Goal: Obtain resource: Download file/media

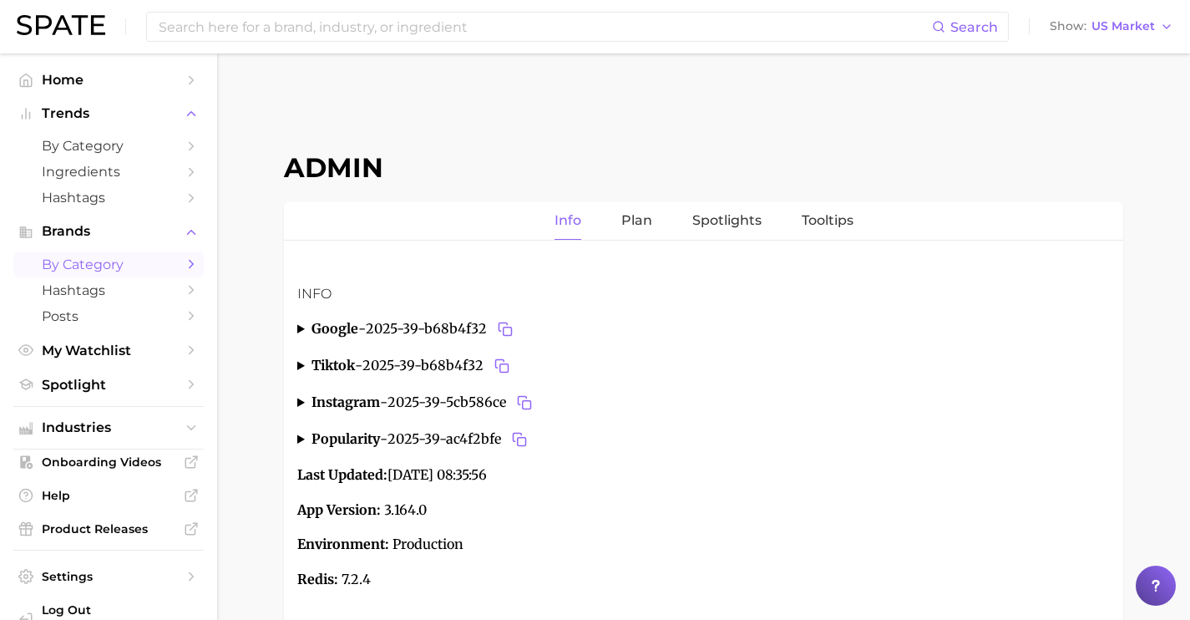
click at [138, 262] on span "by Category" at bounding box center [109, 264] width 134 height 16
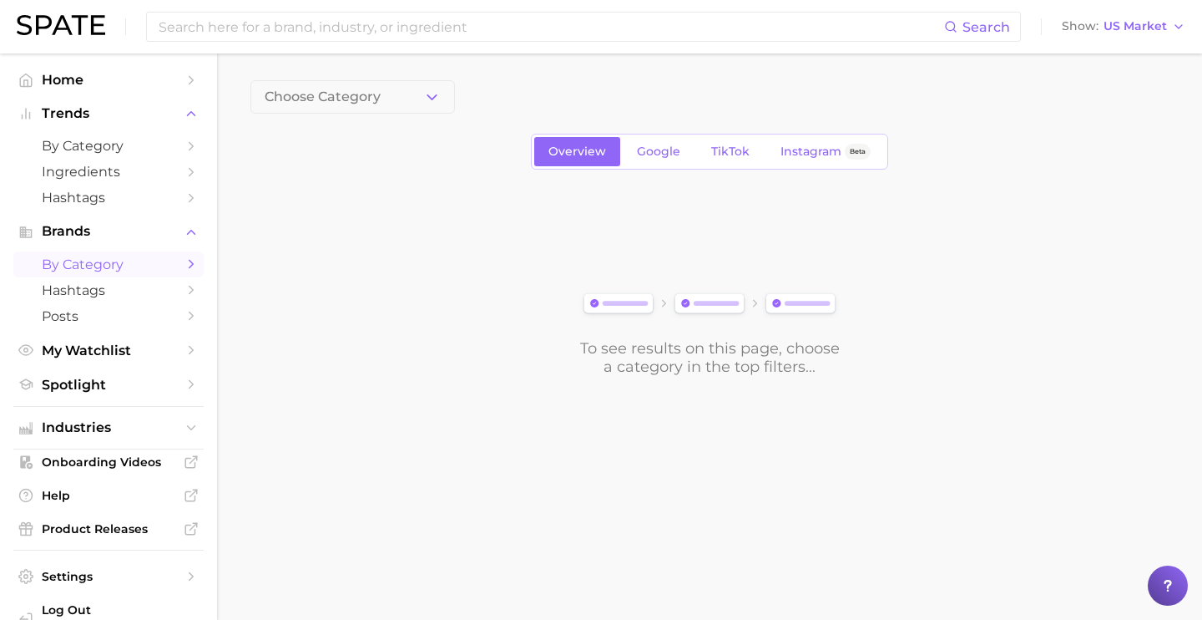
click at [413, 100] on button "Choose Category" at bounding box center [352, 96] width 205 height 33
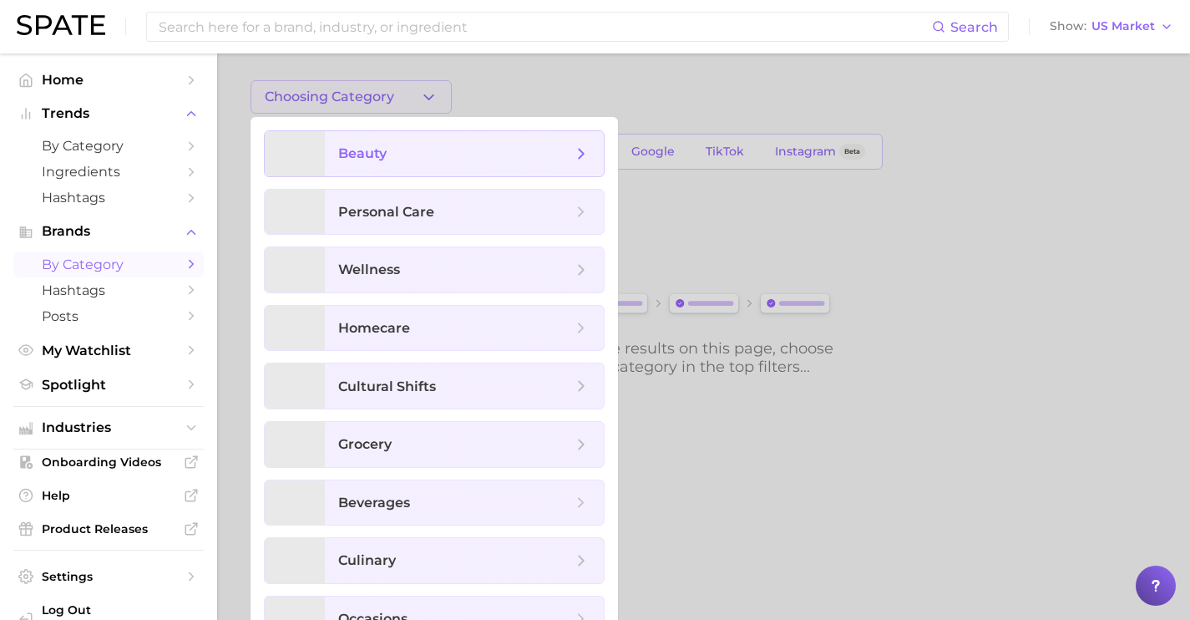
click at [417, 147] on span "beauty" at bounding box center [455, 153] width 234 height 18
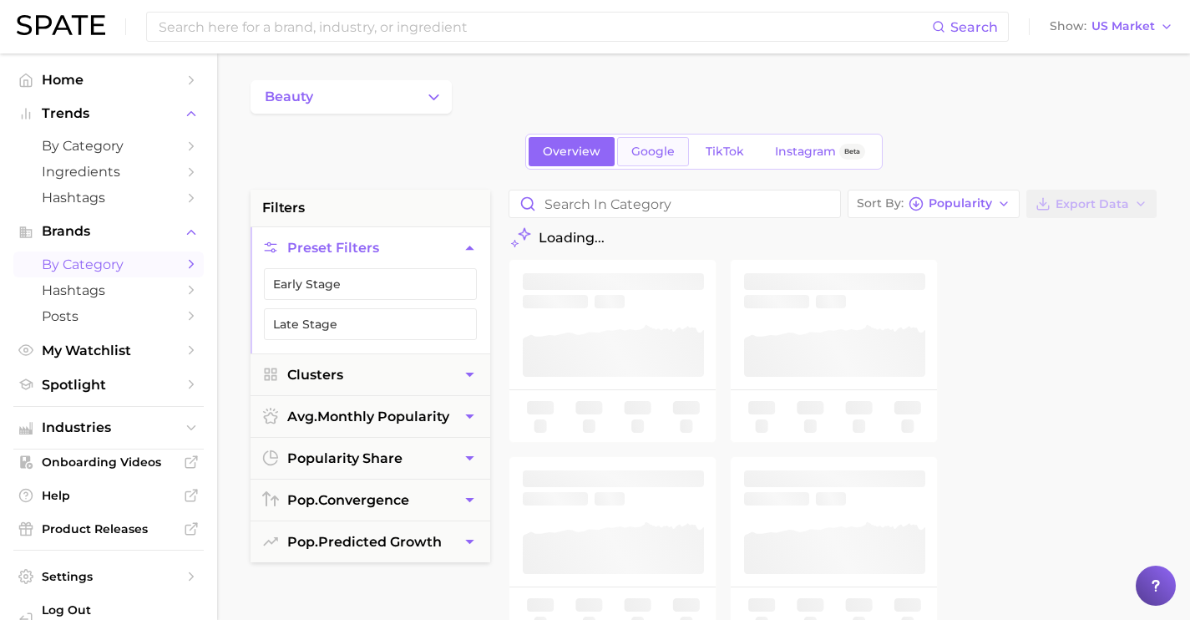
click at [645, 147] on span "Google" at bounding box center [652, 151] width 43 height 14
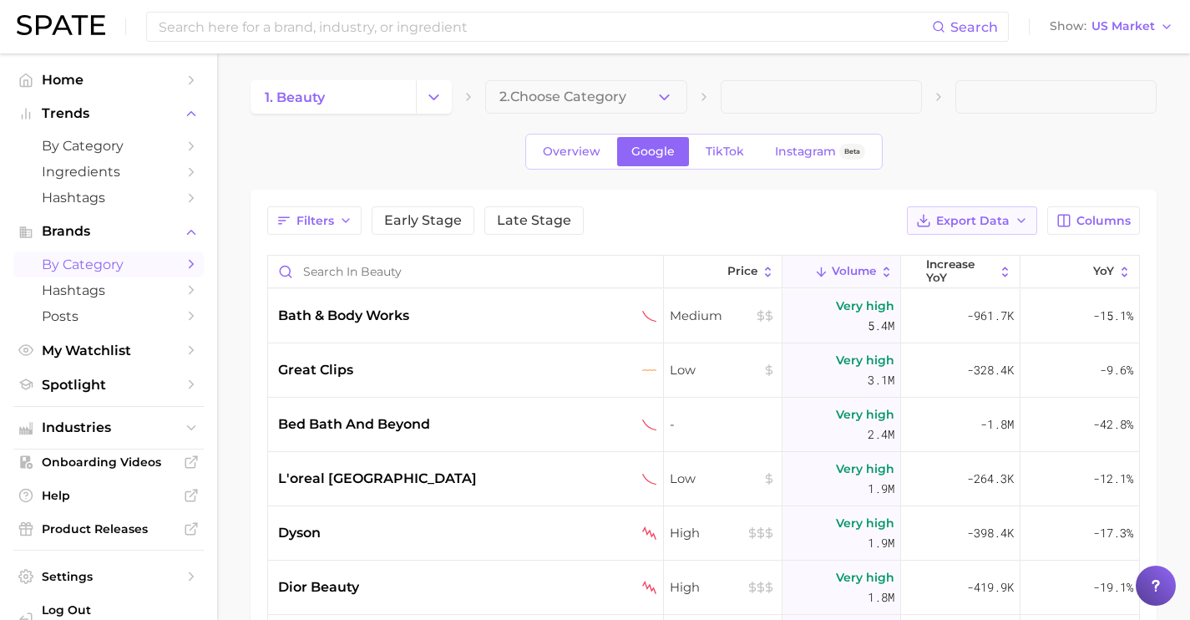
click at [1019, 221] on icon "button" at bounding box center [1020, 220] width 13 height 13
click at [982, 279] on button "Time Series CSV" at bounding box center [945, 281] width 184 height 30
click at [1006, 229] on button "Export Data" at bounding box center [972, 220] width 130 height 28
click at [968, 251] on span "Card Data CSV" at bounding box center [926, 252] width 88 height 14
click at [711, 149] on span "TikTok" at bounding box center [725, 151] width 38 height 14
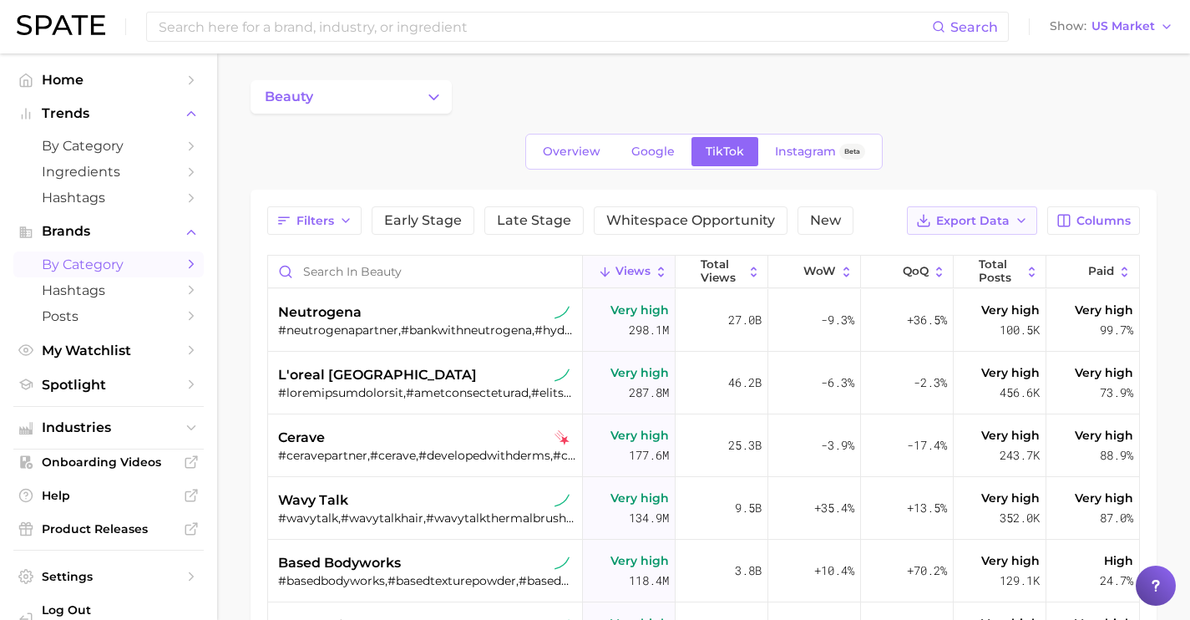
click at [977, 220] on span "Export Data" at bounding box center [972, 221] width 73 height 14
click at [969, 245] on span "Table Data CSV" at bounding box center [928, 252] width 92 height 14
click at [347, 32] on input at bounding box center [544, 27] width 775 height 28
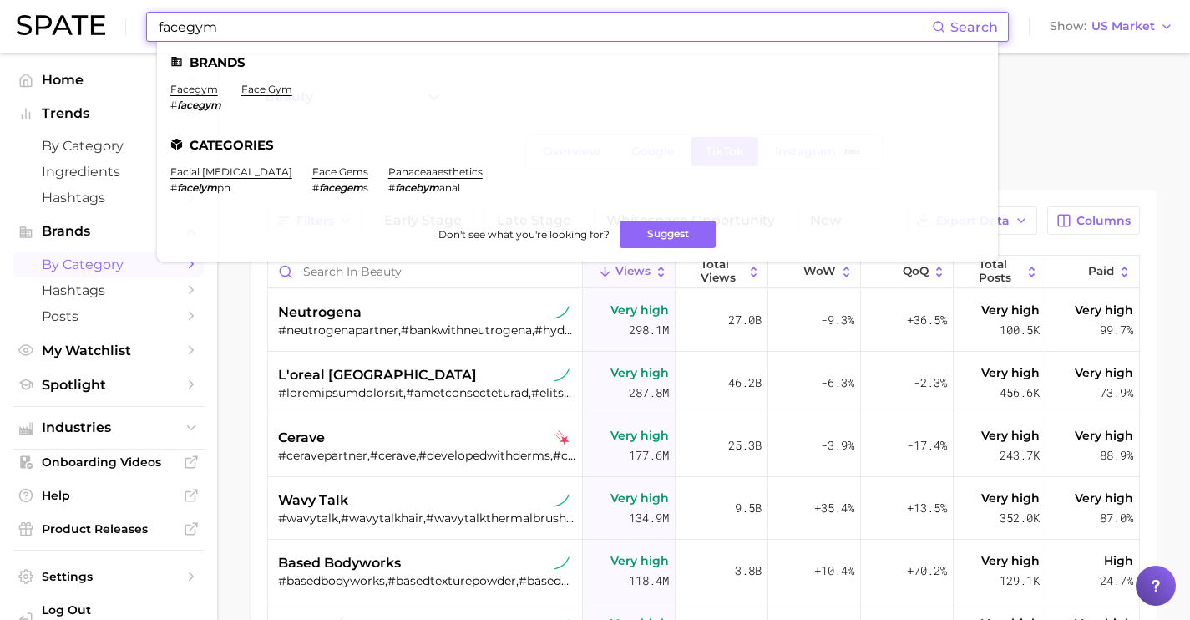
type input "facegym"
click at [120, 138] on span "by Category" at bounding box center [109, 146] width 134 height 16
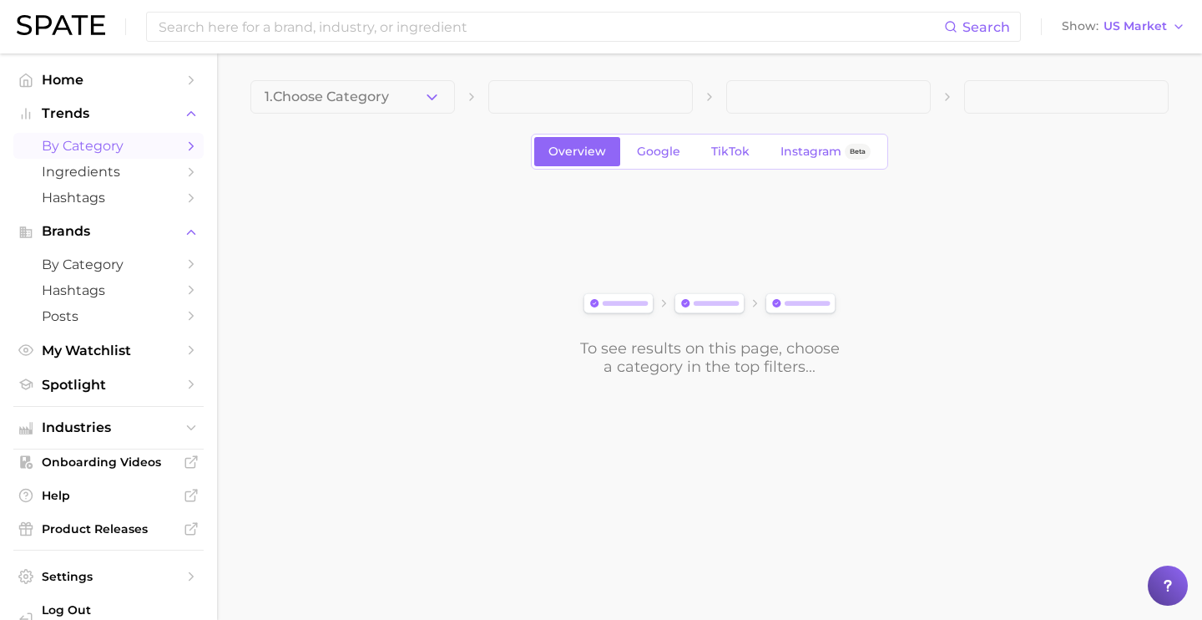
click at [424, 99] on icon "button" at bounding box center [432, 98] width 18 height 18
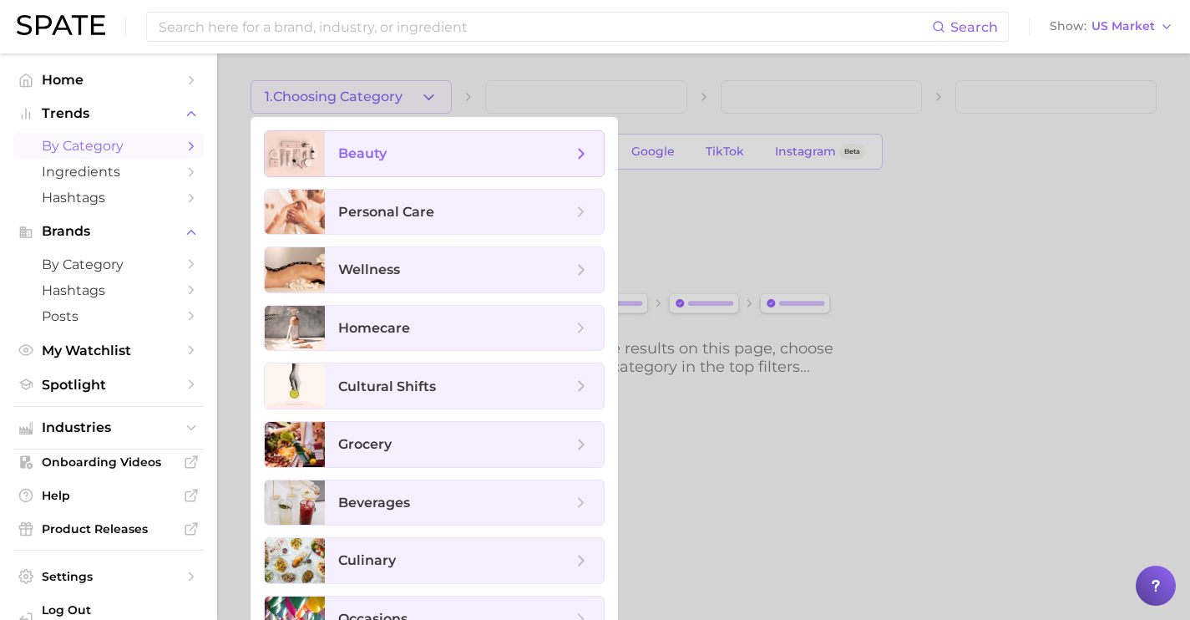
click at [412, 146] on span "beauty" at bounding box center [455, 153] width 234 height 18
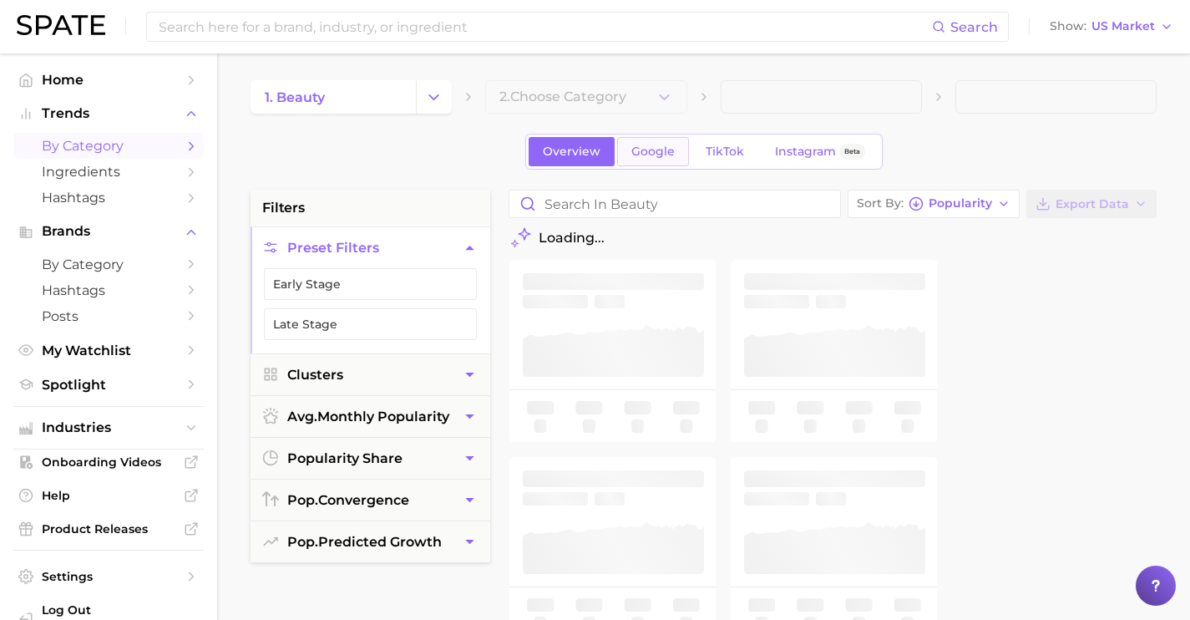
click at [630, 162] on link "Google" at bounding box center [653, 151] width 72 height 29
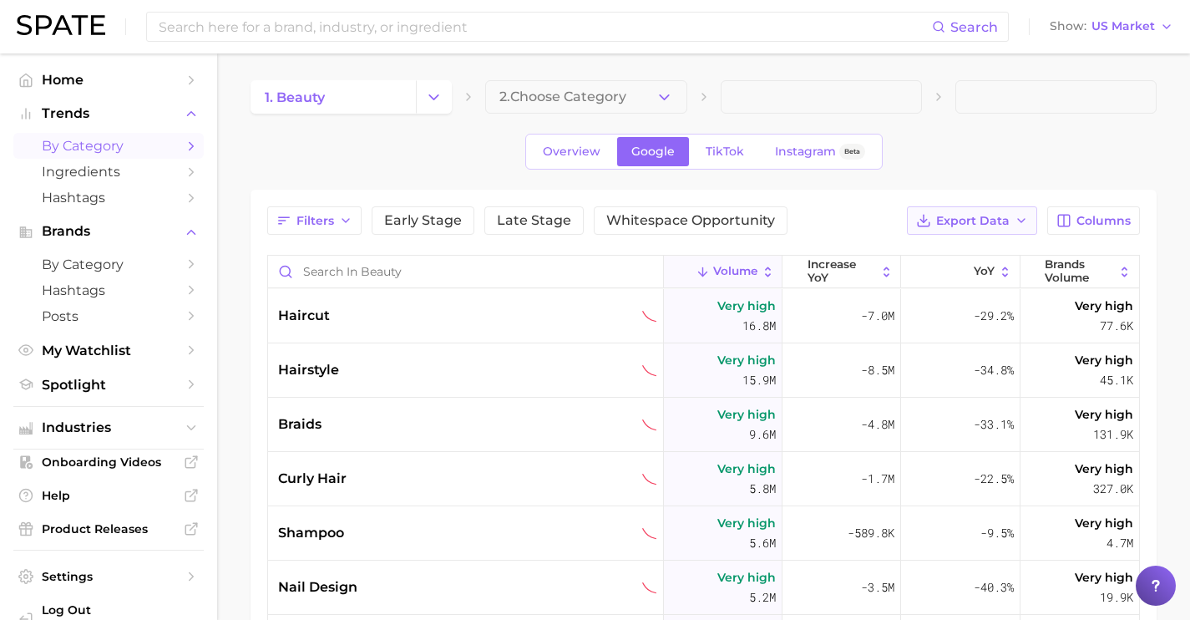
click at [982, 223] on span "Export Data" at bounding box center [972, 221] width 73 height 14
click at [971, 248] on button "Card Data CSV" at bounding box center [945, 251] width 184 height 30
